Goal: Task Accomplishment & Management: Manage account settings

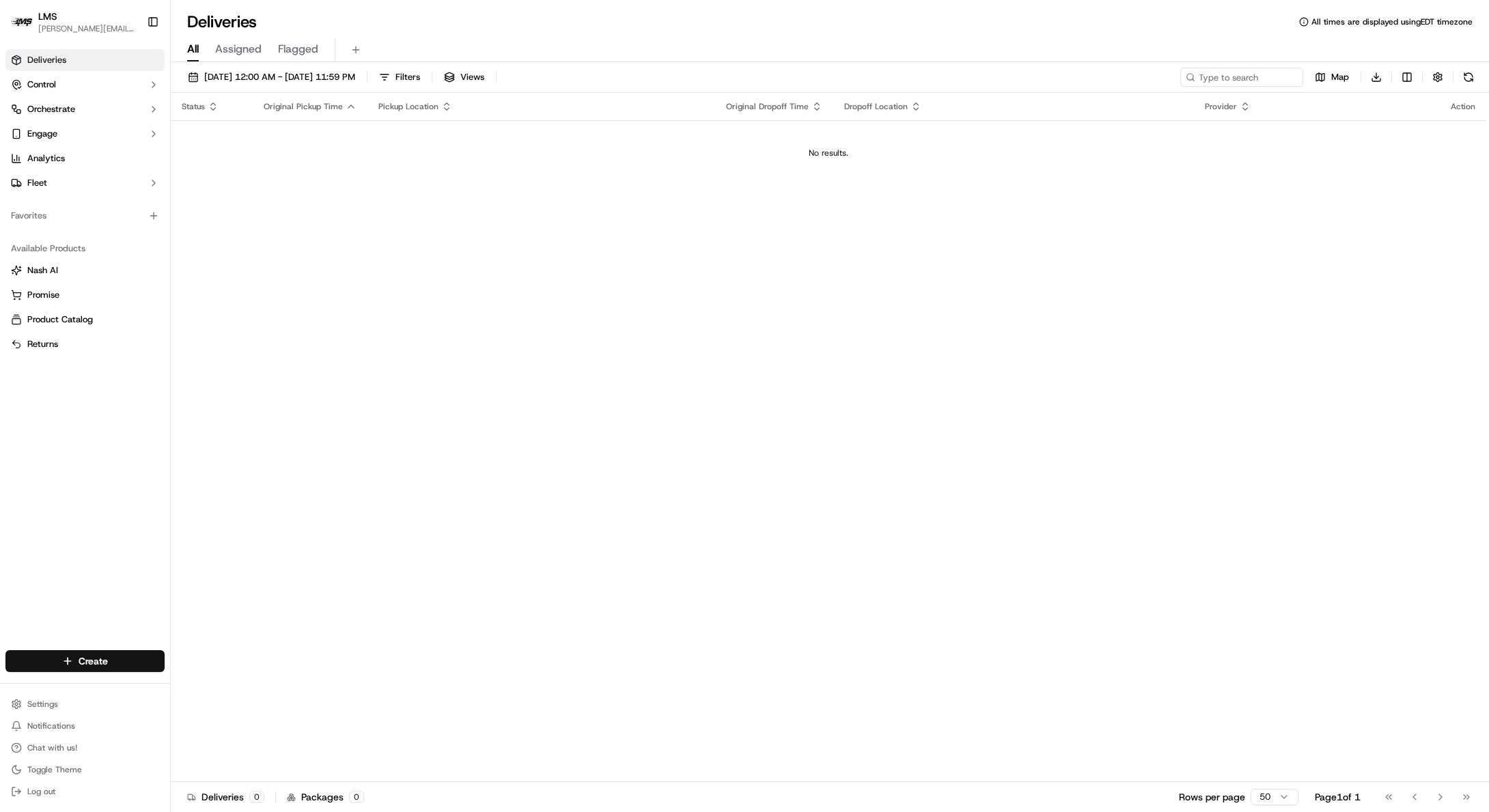
click at [55, 692] on div "Settings Notifications Chat with us! Toggle Theme Log out" at bounding box center [85, 747] width 170 height 117
click at [51, 705] on html "LMS [PERSON_NAME][EMAIL_ADDRESS][DOMAIN_NAME] Toggle Sidebar Deliveries Control…" at bounding box center [744, 406] width 1489 height 812
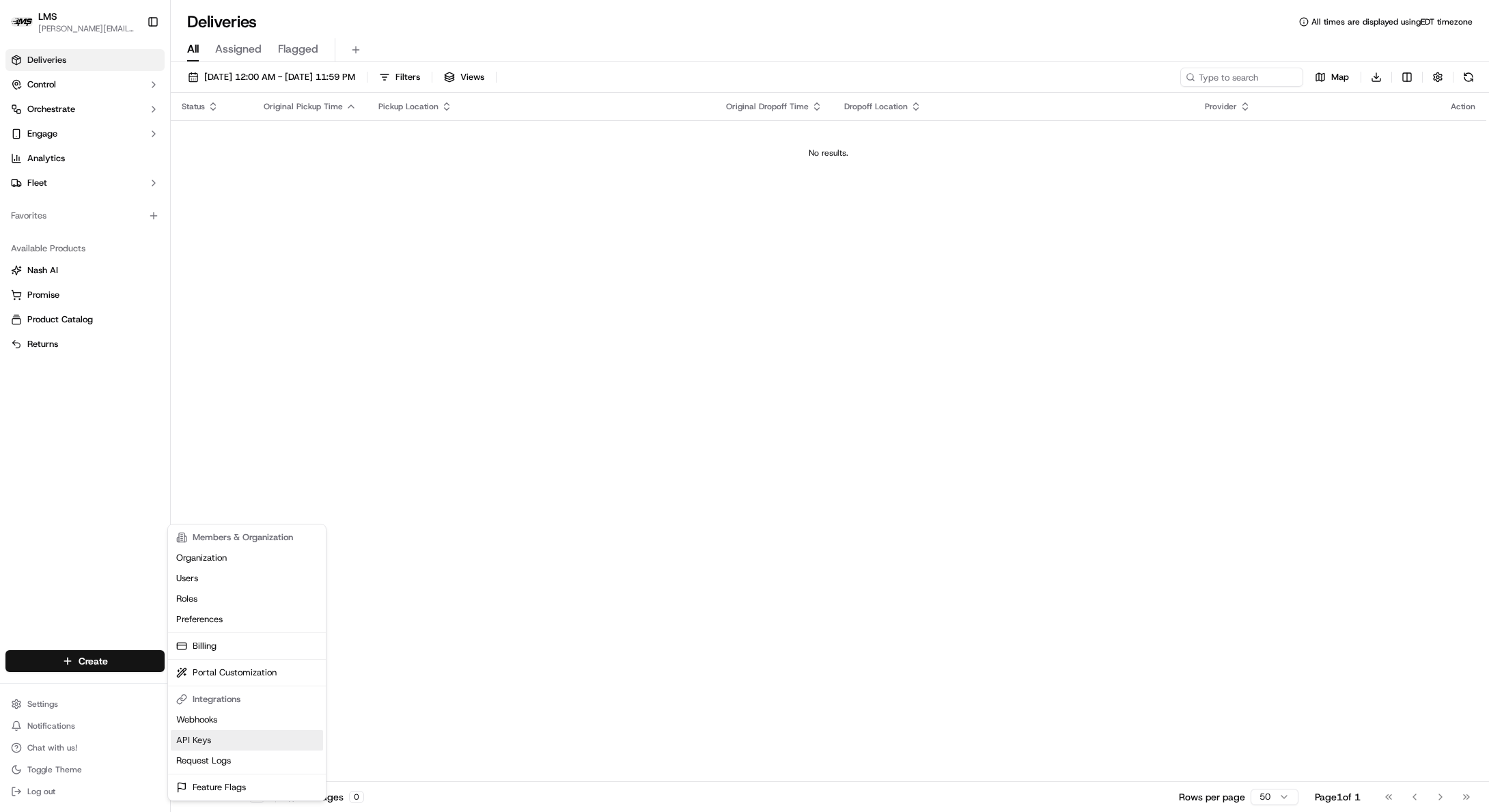
click at [200, 739] on link "API Keys" at bounding box center [247, 739] width 153 height 20
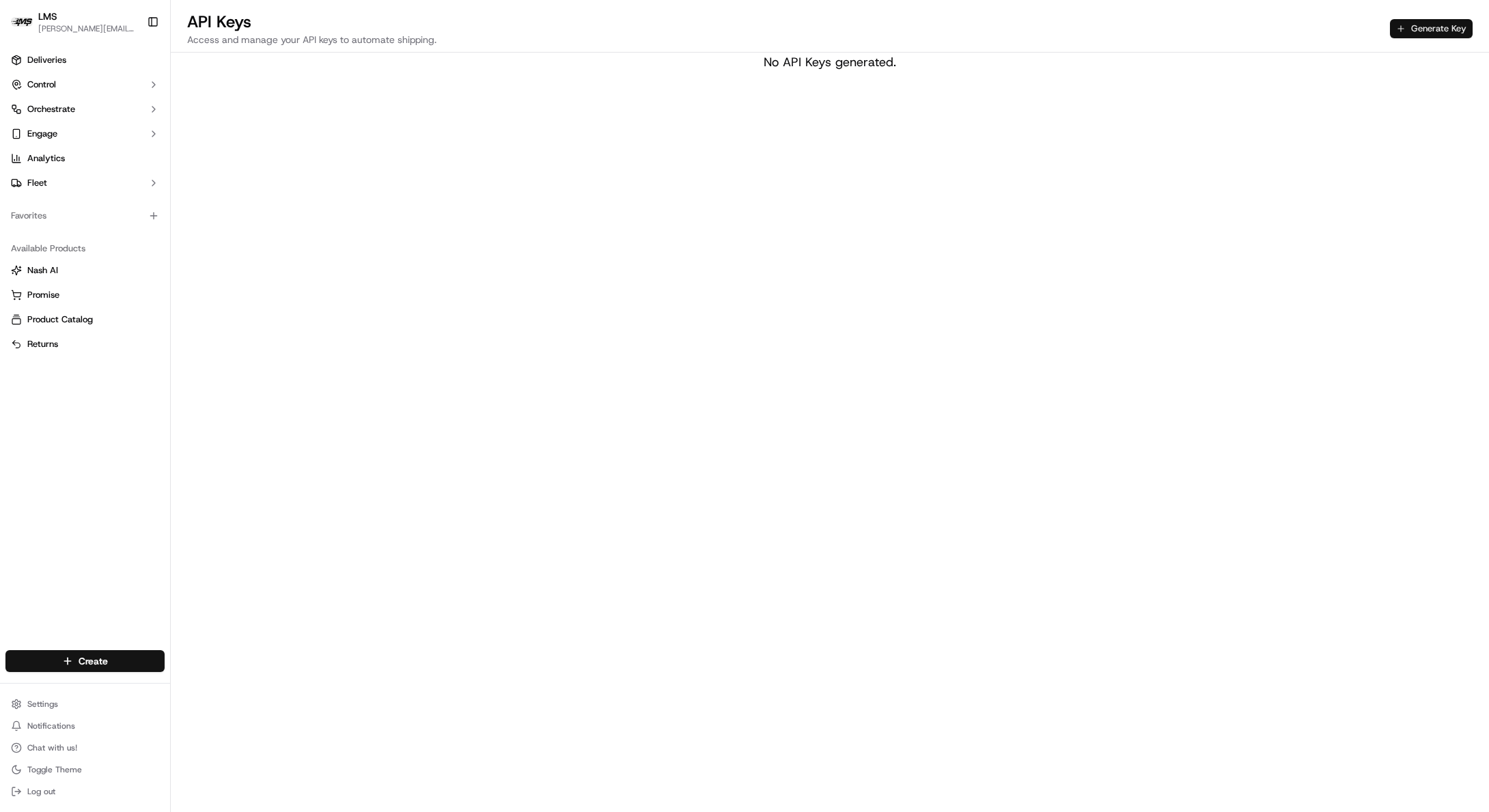
click at [1455, 28] on button "Generate Key" at bounding box center [1431, 29] width 82 height 20
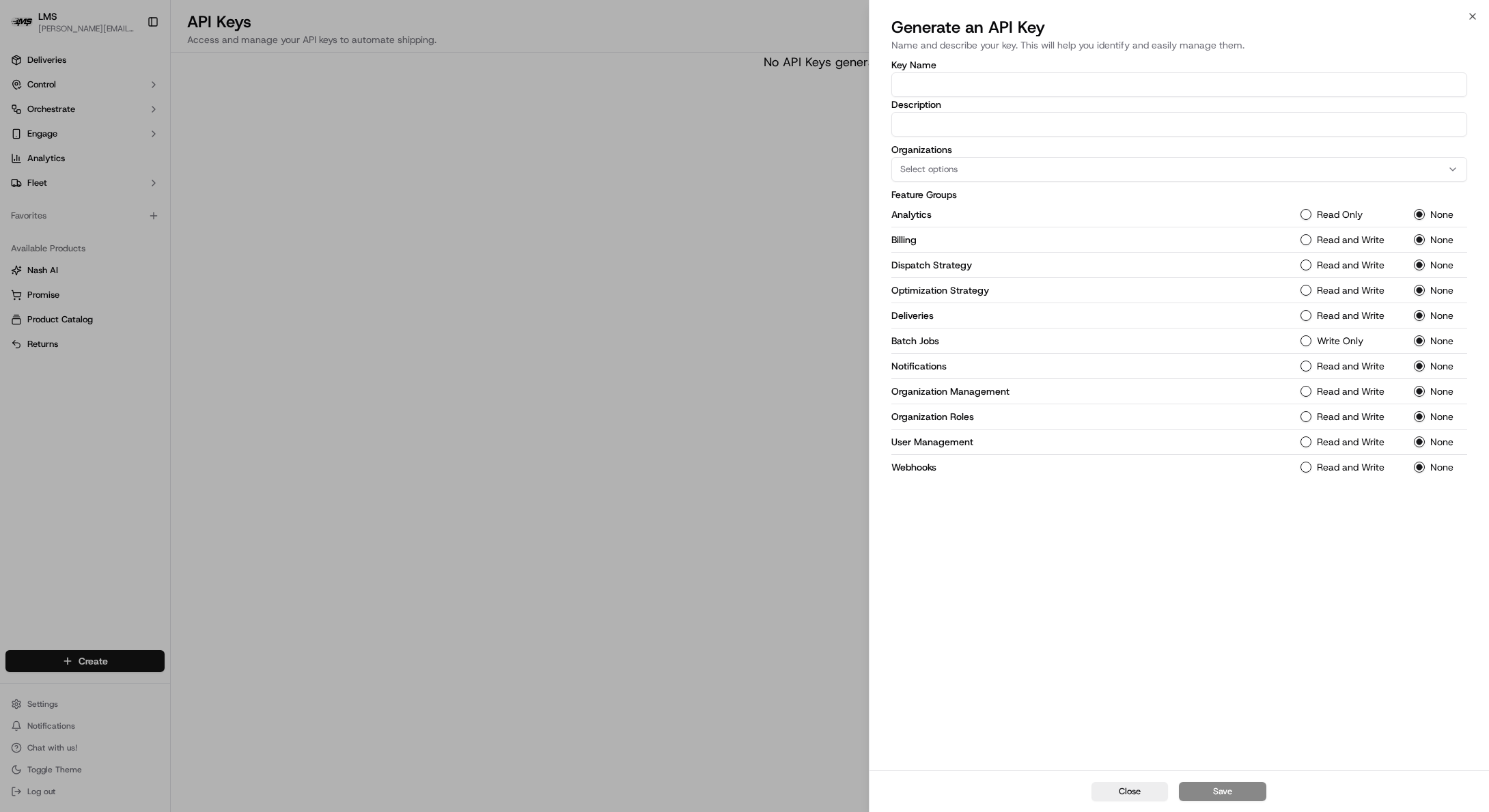
click at [918, 80] on input "Key Name" at bounding box center [1179, 85] width 576 height 25
type input "InitialKey"
click at [1234, 144] on div "Key Name InitialKey Description Organizations Select options Feature Groups Ana…" at bounding box center [1179, 269] width 576 height 419
click at [986, 173] on div "Select options" at bounding box center [1179, 169] width 569 height 12
click at [931, 237] on div "LMS" at bounding box center [990, 243] width 195 height 20
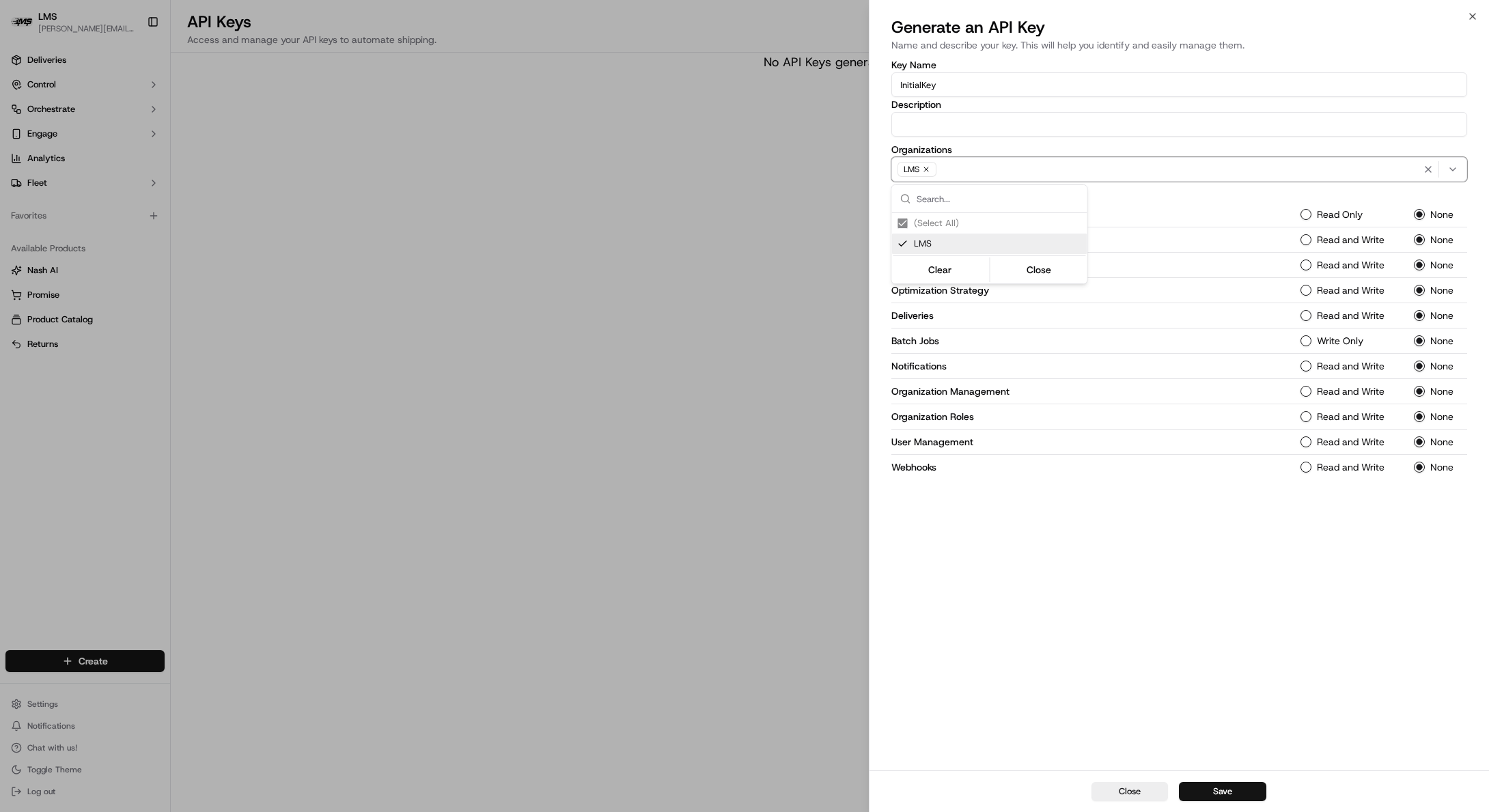
click at [1028, 282] on div "Clear Close" at bounding box center [990, 269] width 195 height 29
click at [1038, 272] on button "Close" at bounding box center [1039, 269] width 94 height 20
click at [1301, 239] on button "Read and Write" at bounding box center [1306, 239] width 11 height 11
click at [1307, 269] on Strategy-1 "Read and Write" at bounding box center [1306, 265] width 11 height 11
click at [1305, 238] on circle "button" at bounding box center [1306, 239] width 5 height 5
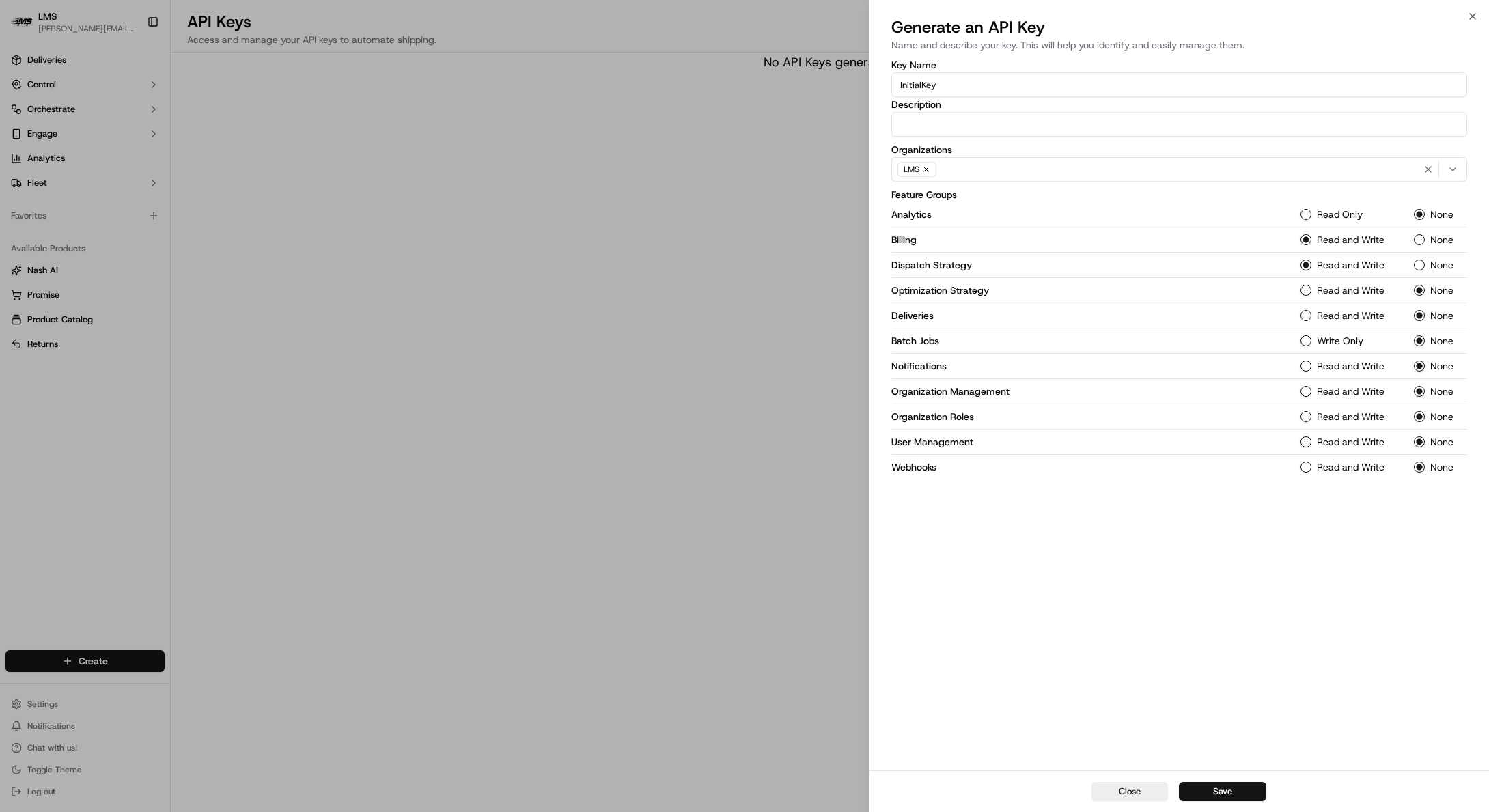
click at [1307, 286] on Strategy-1 "Read and Write" at bounding box center [1306, 290] width 11 height 11
click at [1305, 323] on div "Deliveries Read and Write None" at bounding box center [1179, 316] width 576 height 26
click at [1310, 310] on div "Read and Write" at bounding box center [1349, 316] width 97 height 11
click at [1305, 337] on Jobs-1 "Write Only" at bounding box center [1306, 340] width 11 height 11
click at [1307, 316] on button "Read and Write" at bounding box center [1306, 316] width 11 height 11
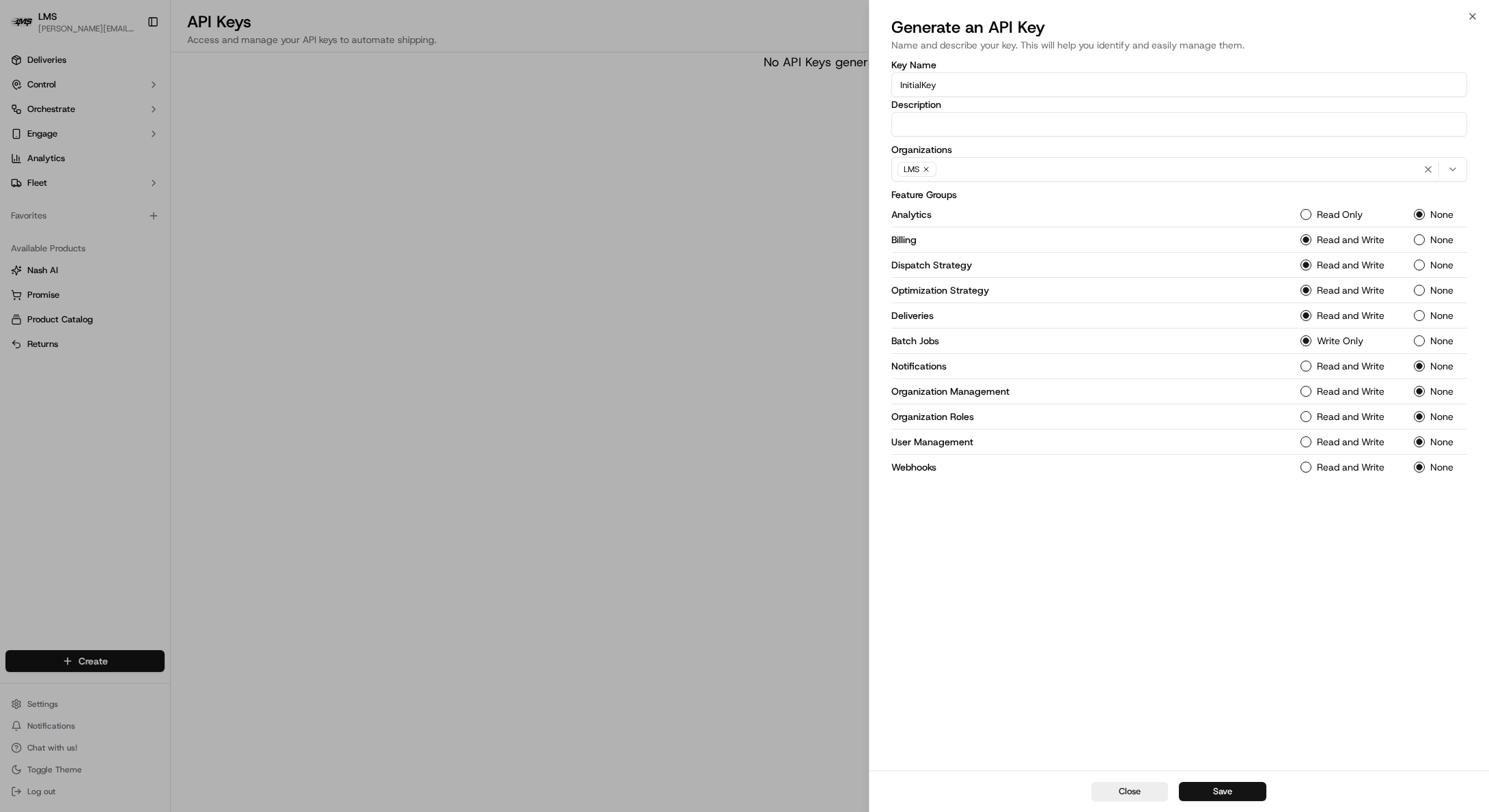
click at [1313, 369] on div "Read and Write" at bounding box center [1349, 366] width 97 height 11
click at [1307, 391] on Management-1 "Read and Write" at bounding box center [1306, 391] width 11 height 11
click at [1306, 371] on button "Read and Write" at bounding box center [1306, 366] width 11 height 11
click at [1307, 415] on Roles-1 "Read and Write" at bounding box center [1306, 417] width 11 height 11
click at [1306, 445] on Management-1 "Read and Write" at bounding box center [1306, 441] width 11 height 11
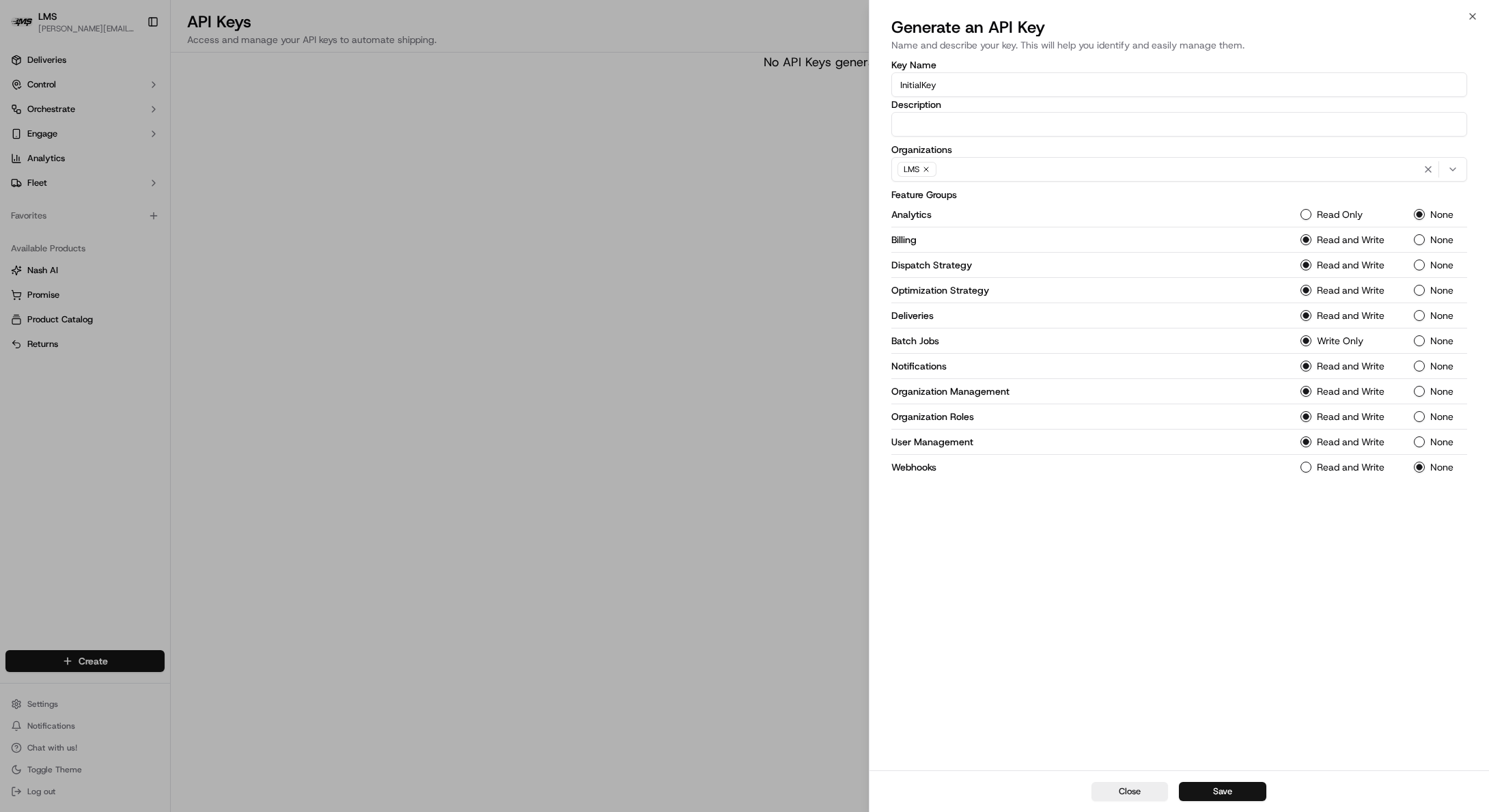
click at [1305, 466] on button "Read and Write" at bounding box center [1306, 467] width 11 height 11
click at [1301, 444] on span "button" at bounding box center [1305, 442] width 10 height 7
click at [1307, 443] on circle "button" at bounding box center [1306, 441] width 5 height 5
click at [1437, 444] on label "None" at bounding box center [1442, 441] width 23 height 10
click at [1425, 444] on Management-2 "None" at bounding box center [1420, 441] width 11 height 11
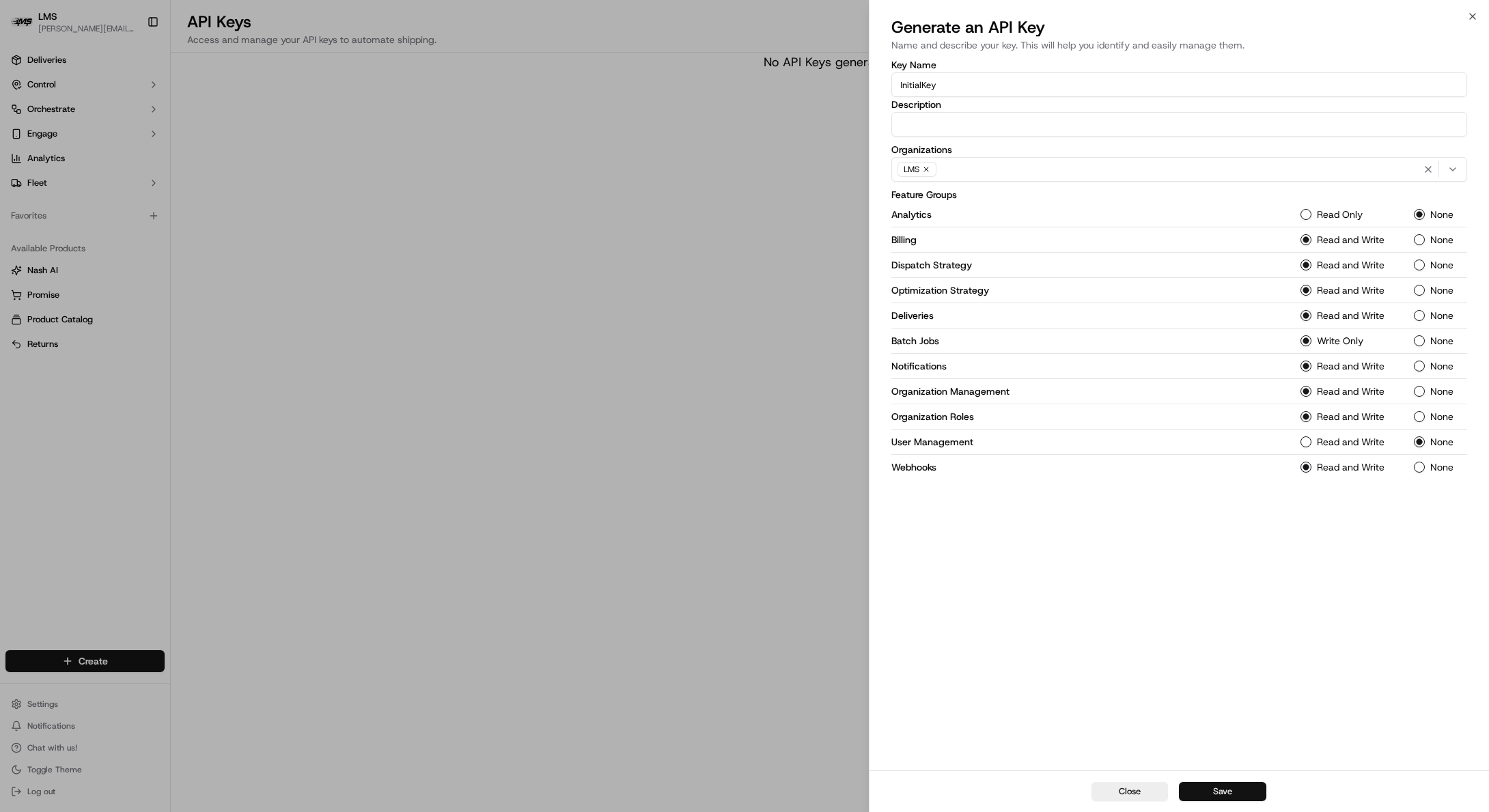
click at [1226, 785] on button "Save" at bounding box center [1223, 792] width 88 height 20
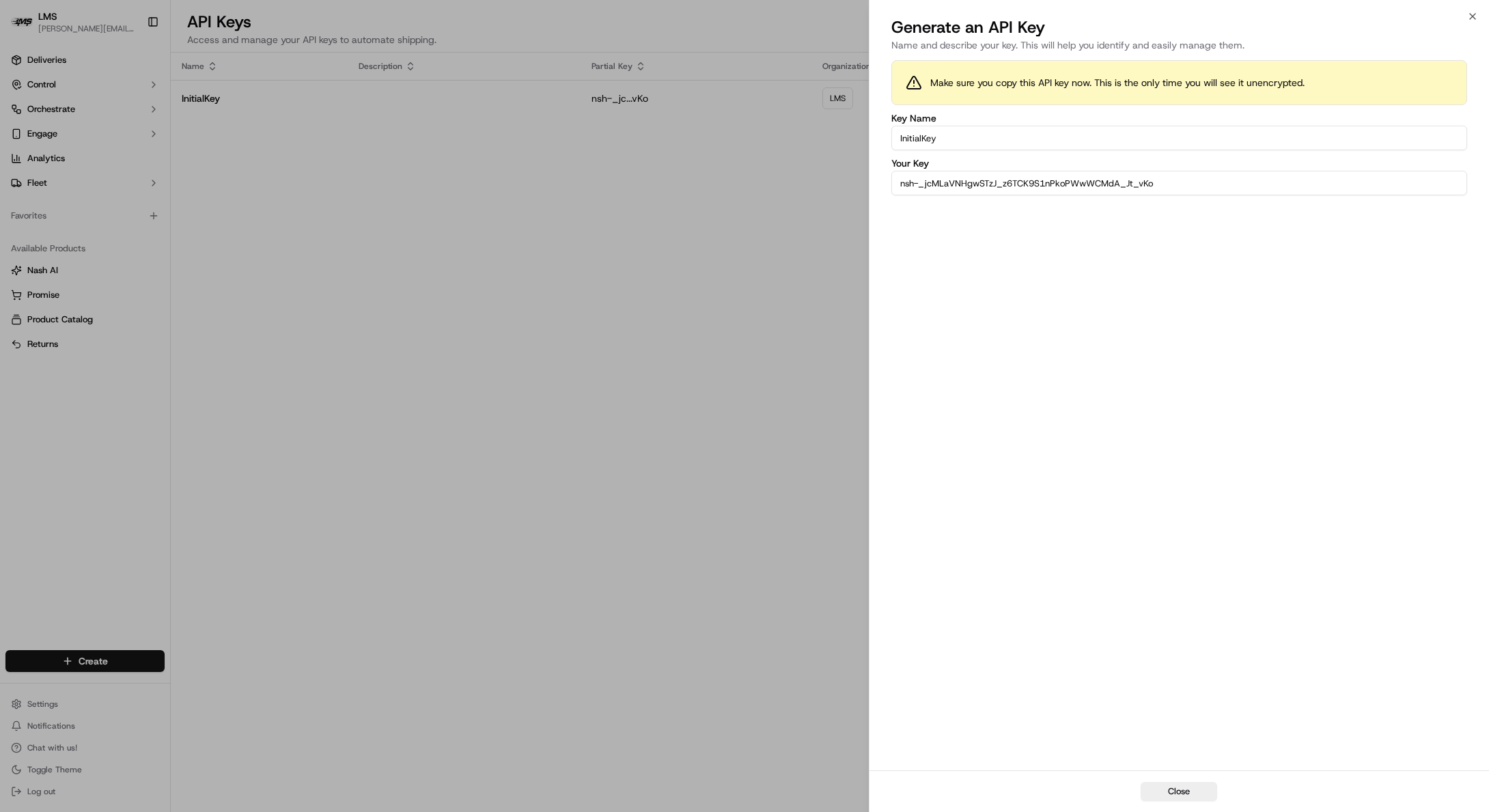
click at [1038, 184] on input "nsh-_jcMLaVNHgwSTzJ_z6TCK9S1nPkoPWwWCMdA_Jt_vKo" at bounding box center [1179, 183] width 576 height 25
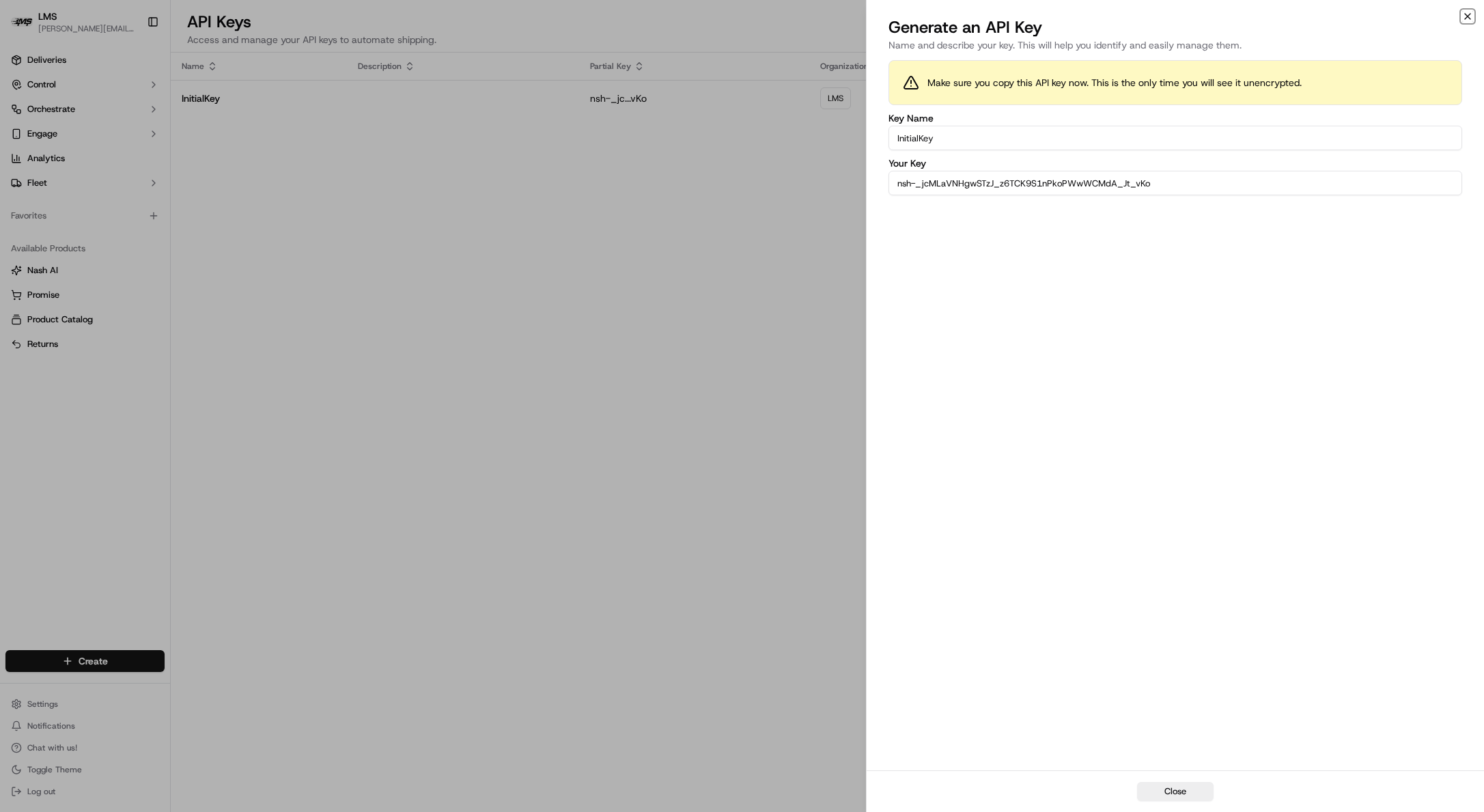
click at [1471, 11] on icon "button" at bounding box center [1467, 16] width 11 height 11
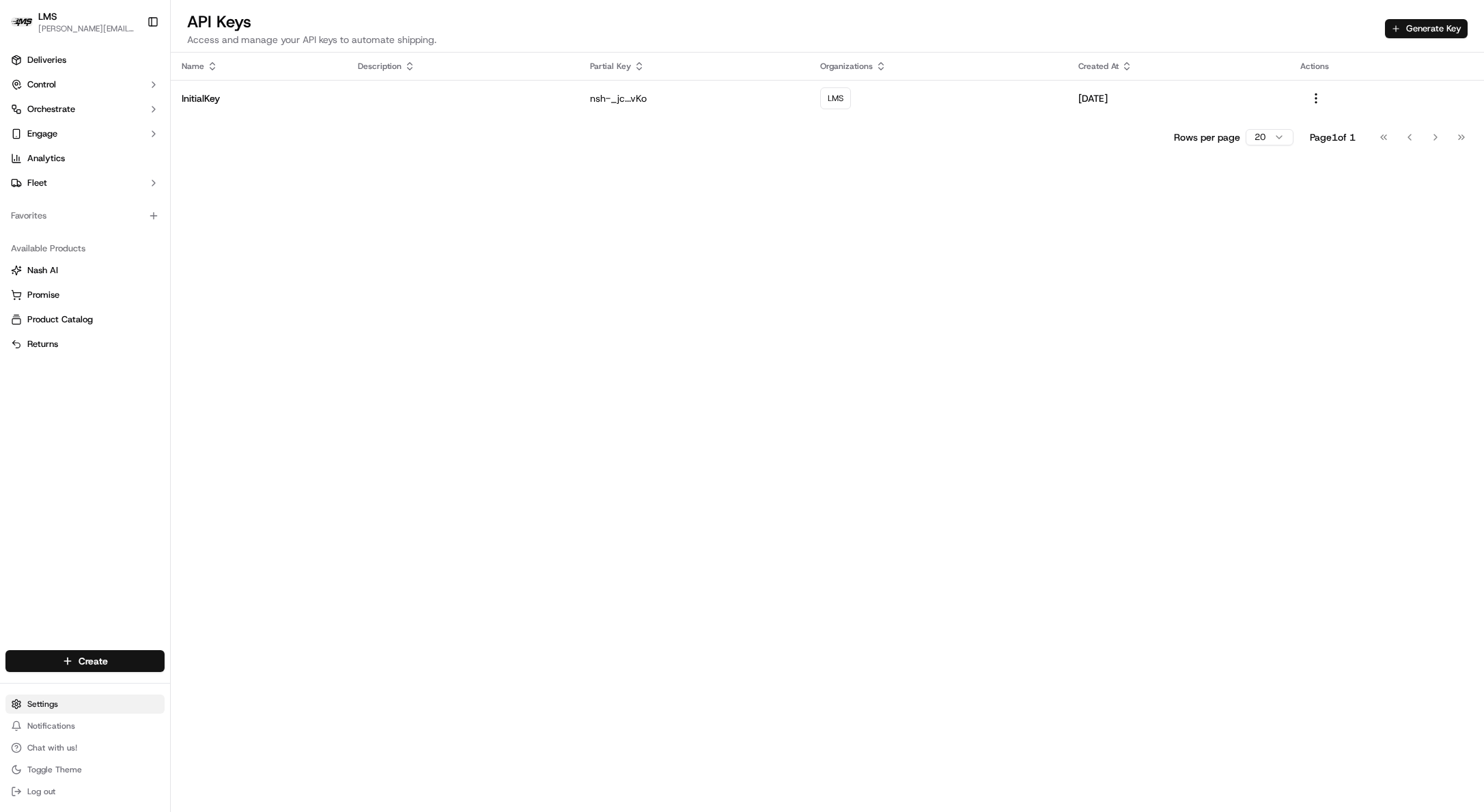
click at [52, 699] on html "LMS doug@lastmile.us Toggle Sidebar Deliveries Control Orchestrate Engage Analy…" at bounding box center [742, 406] width 1484 height 812
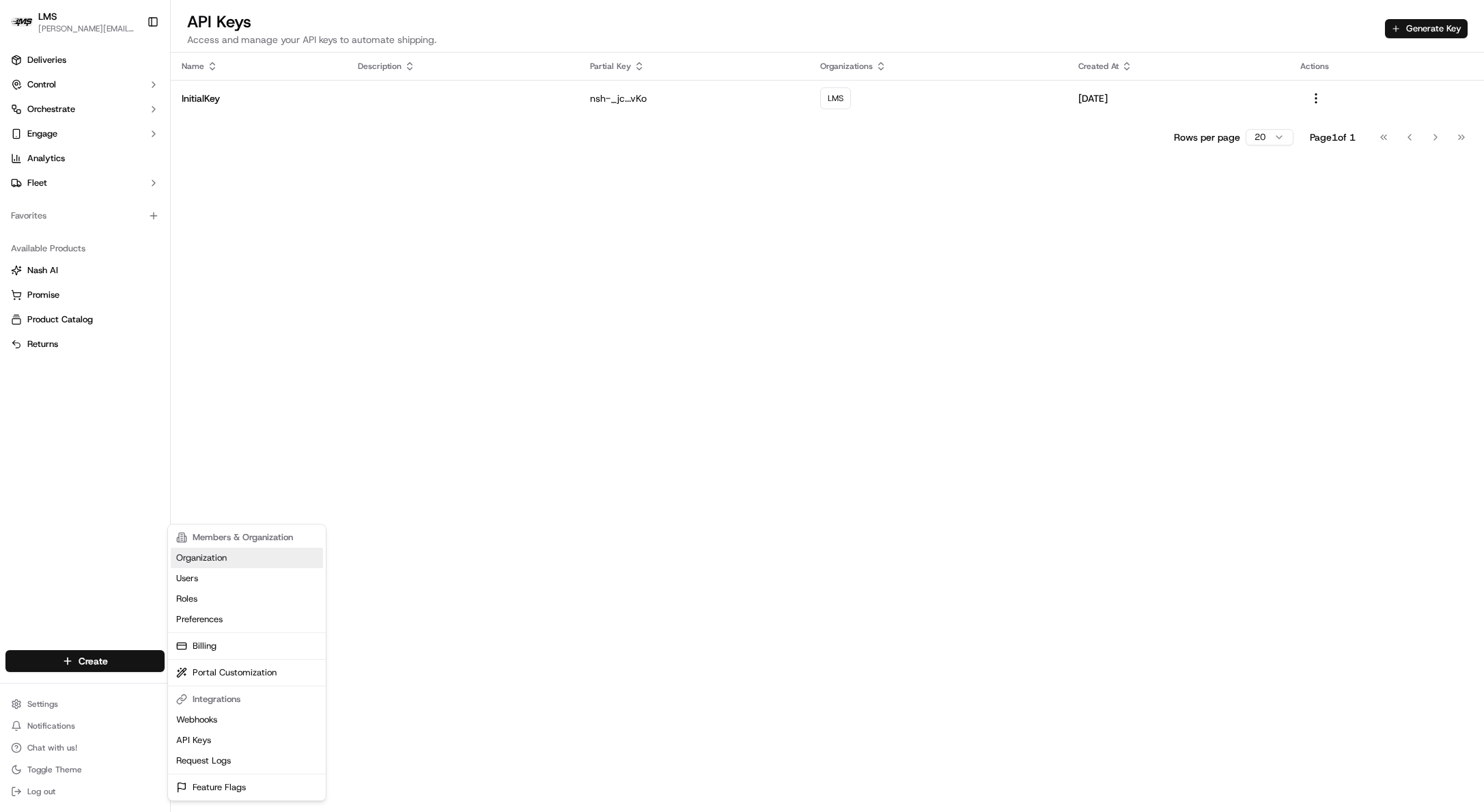
click at [212, 559] on link "Organization" at bounding box center [247, 558] width 152 height 20
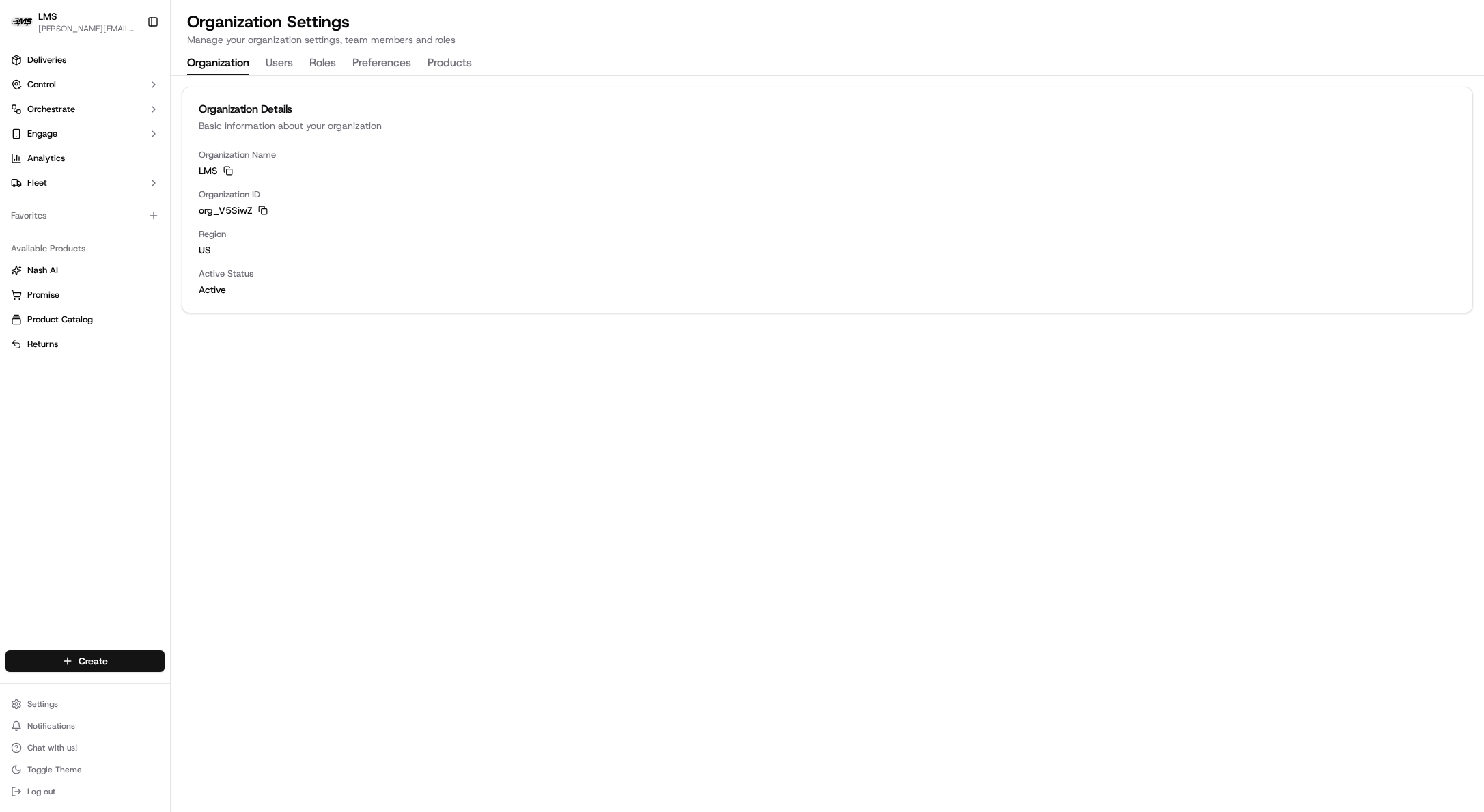
click at [251, 214] on span "org_V5SiwZ" at bounding box center [225, 210] width 54 height 13
click at [469, 152] on span "Organization Name" at bounding box center [827, 155] width 1257 height 12
drag, startPoint x: 247, startPoint y: 120, endPoint x: 439, endPoint y: 291, distance: 257.1
click at [439, 291] on div "Organization Details Basic information about your organization Organization Nam…" at bounding box center [827, 200] width 1292 height 227
drag, startPoint x: 439, startPoint y: 291, endPoint x: 365, endPoint y: 281, distance: 74.7
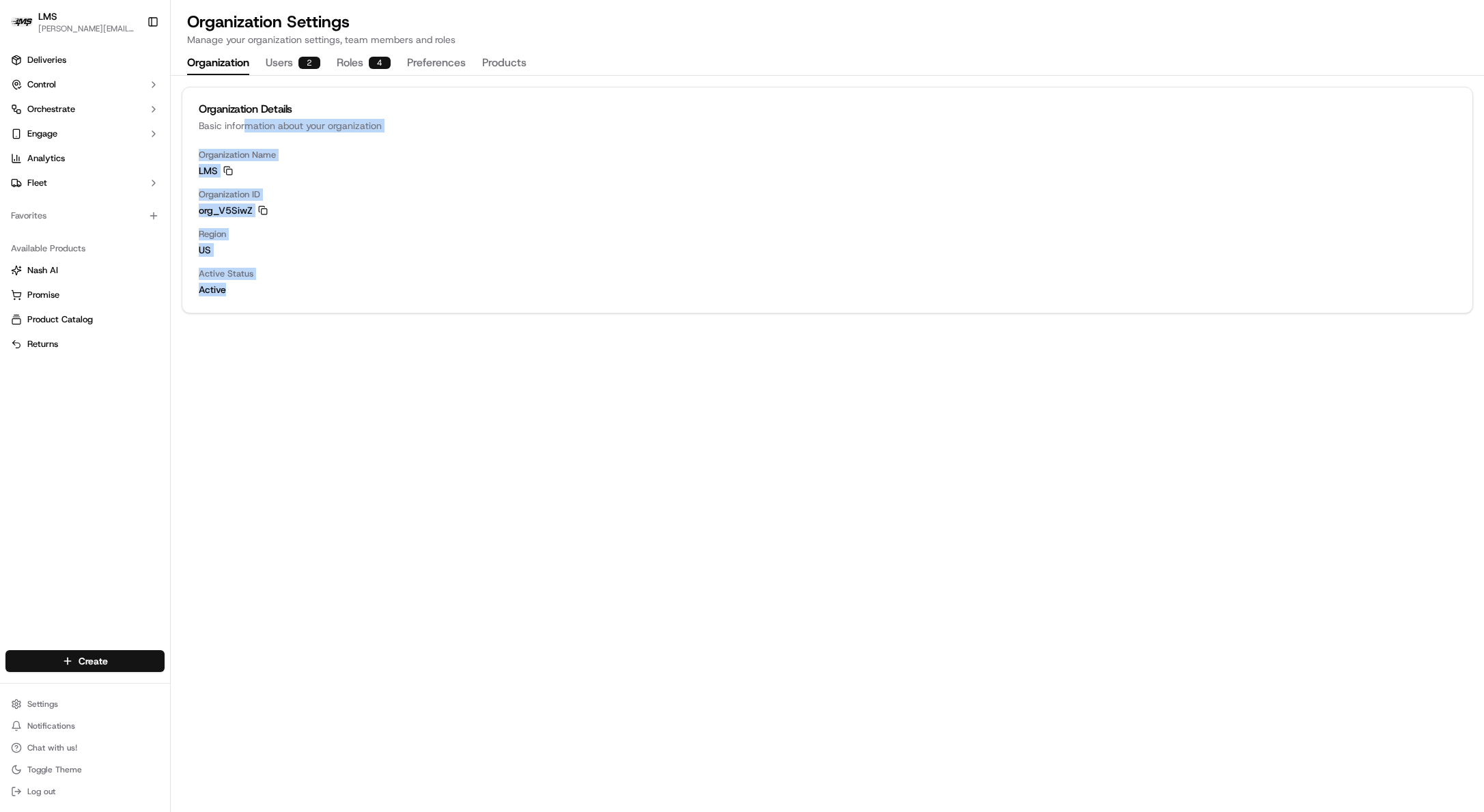
click at [436, 290] on span "Active" at bounding box center [827, 289] width 1257 height 13
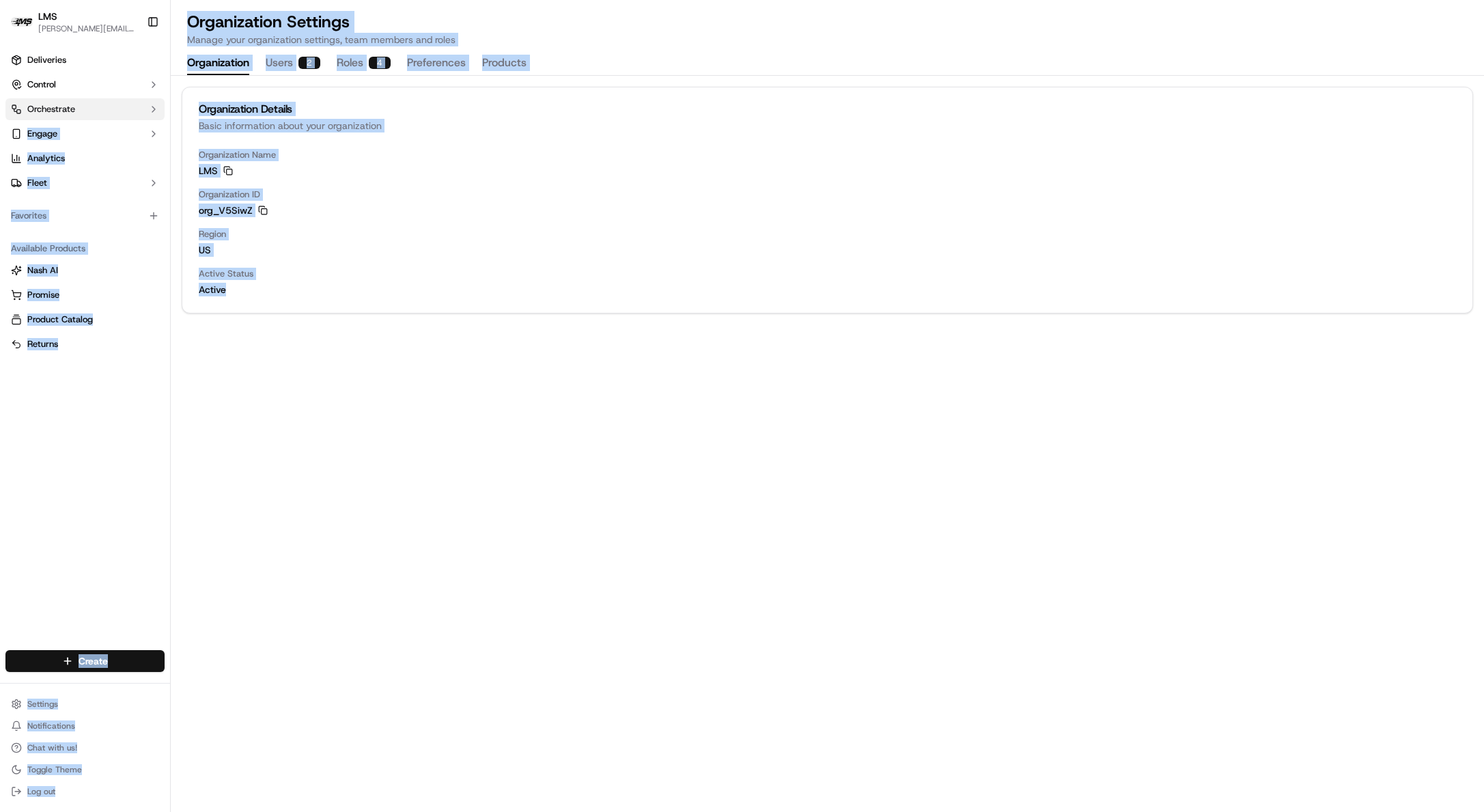
drag, startPoint x: 338, startPoint y: 297, endPoint x: 131, endPoint y: 114, distance: 276.3
click at [131, 114] on div "LMS doug@lastmile.us Toggle Sidebar Deliveries Control Orchestrate Engage Analy…" at bounding box center [742, 406] width 1484 height 812
copy div "Engage Analytics Fleet Favorites Available Products Nash AI Promise Product Cat…"
